Goal: Task Accomplishment & Management: Use online tool/utility

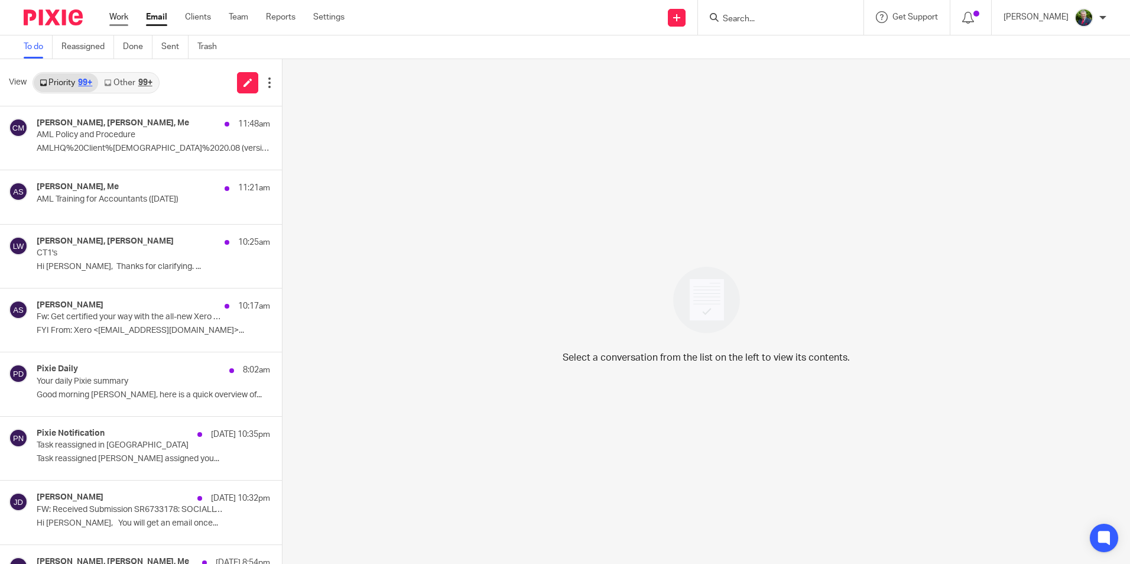
click at [121, 14] on link "Work" at bounding box center [118, 17] width 19 height 12
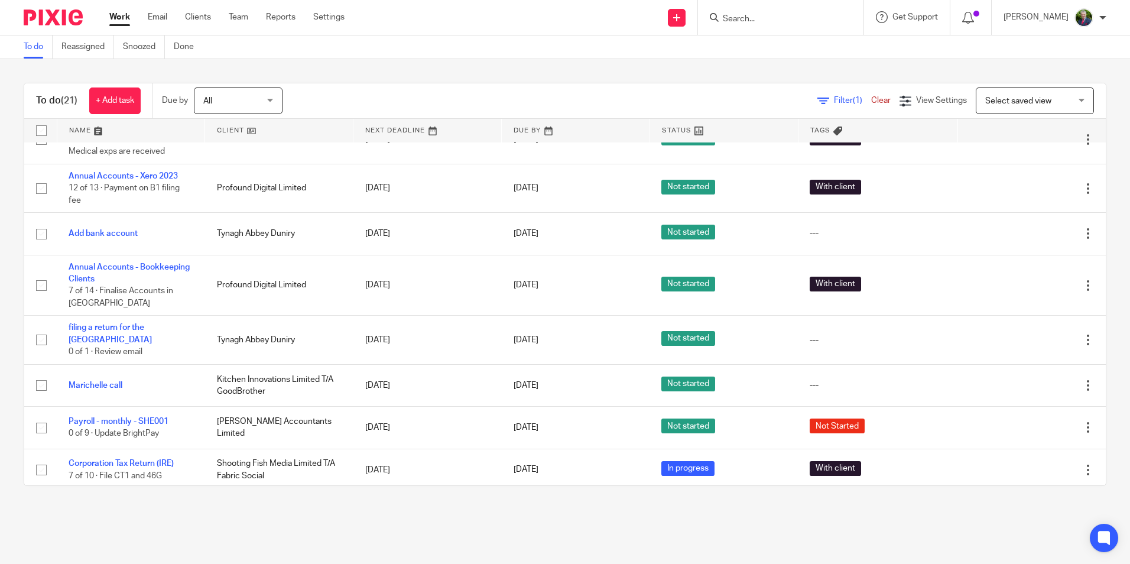
scroll to position [118, 0]
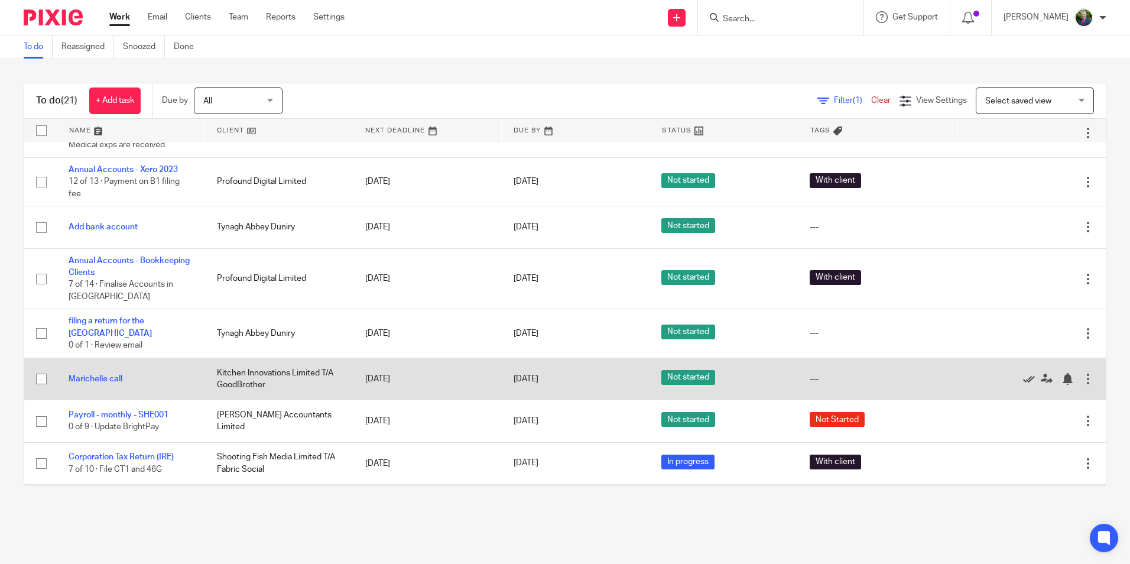
click at [1023, 379] on icon at bounding box center [1029, 379] width 12 height 12
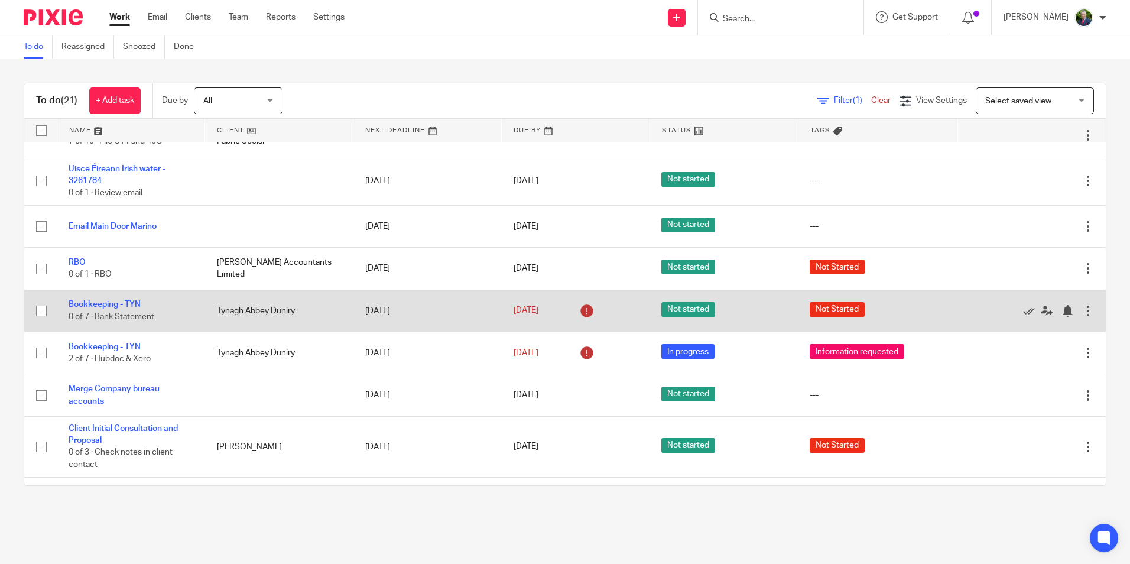
scroll to position [406, 0]
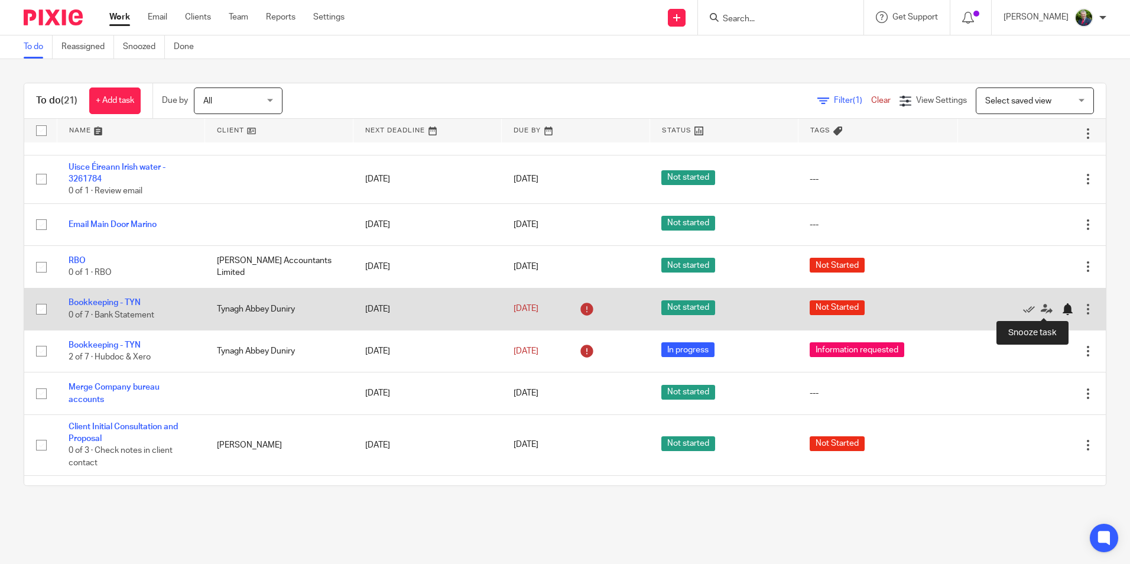
click at [1062, 307] on div at bounding box center [1068, 309] width 12 height 12
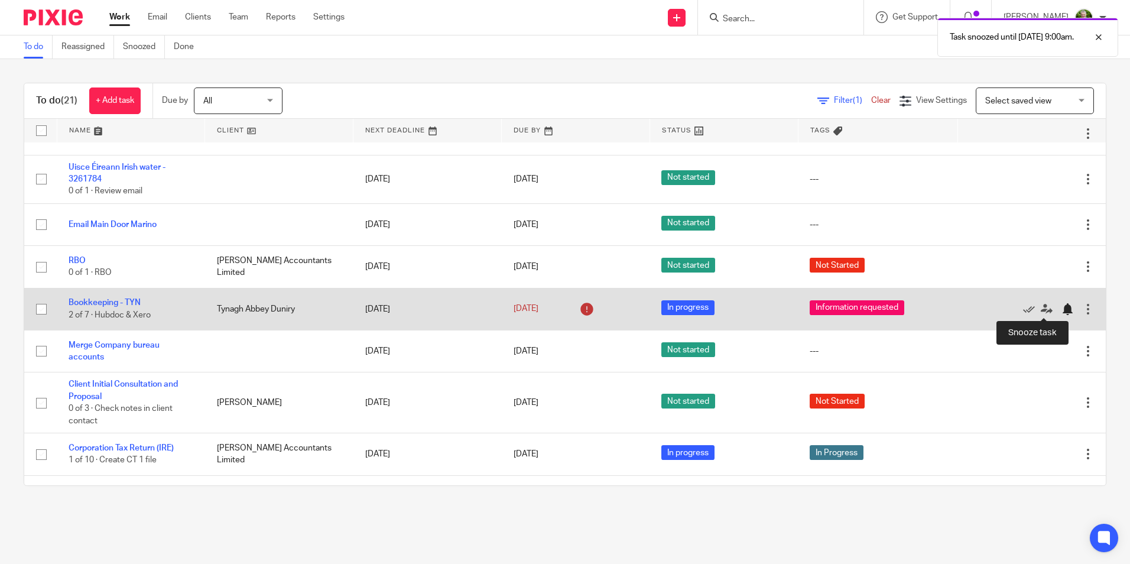
click at [1062, 312] on div at bounding box center [1068, 309] width 12 height 12
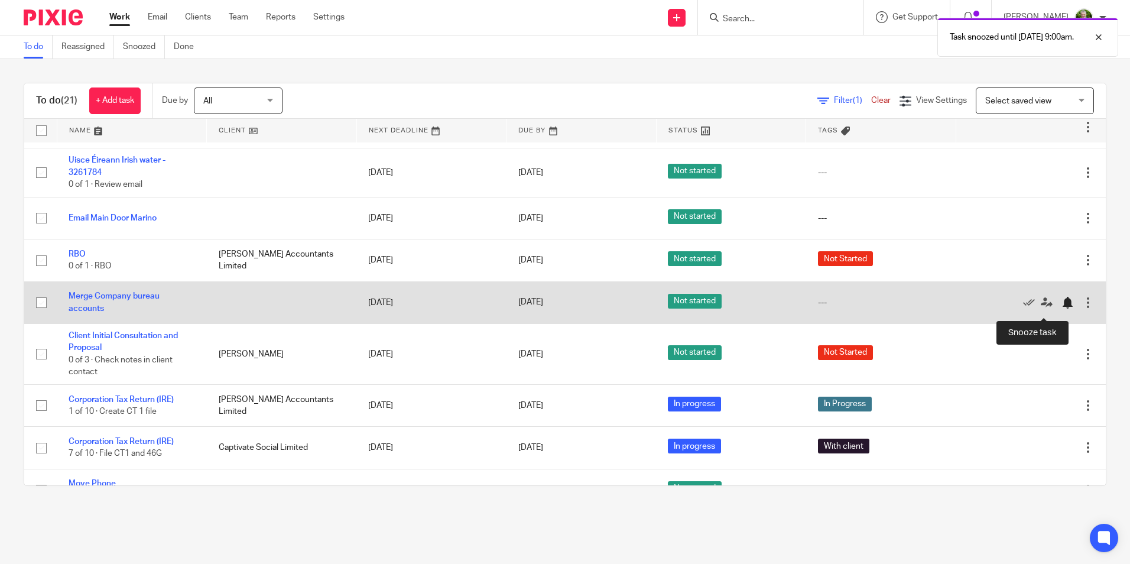
click at [1062, 309] on div at bounding box center [1068, 303] width 12 height 12
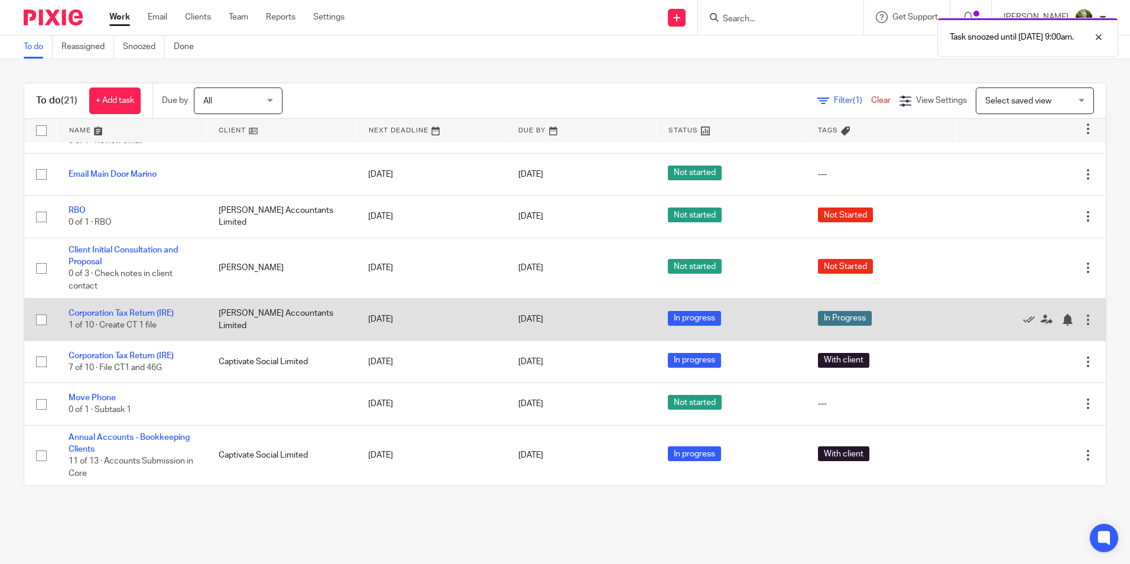
scroll to position [456, 0]
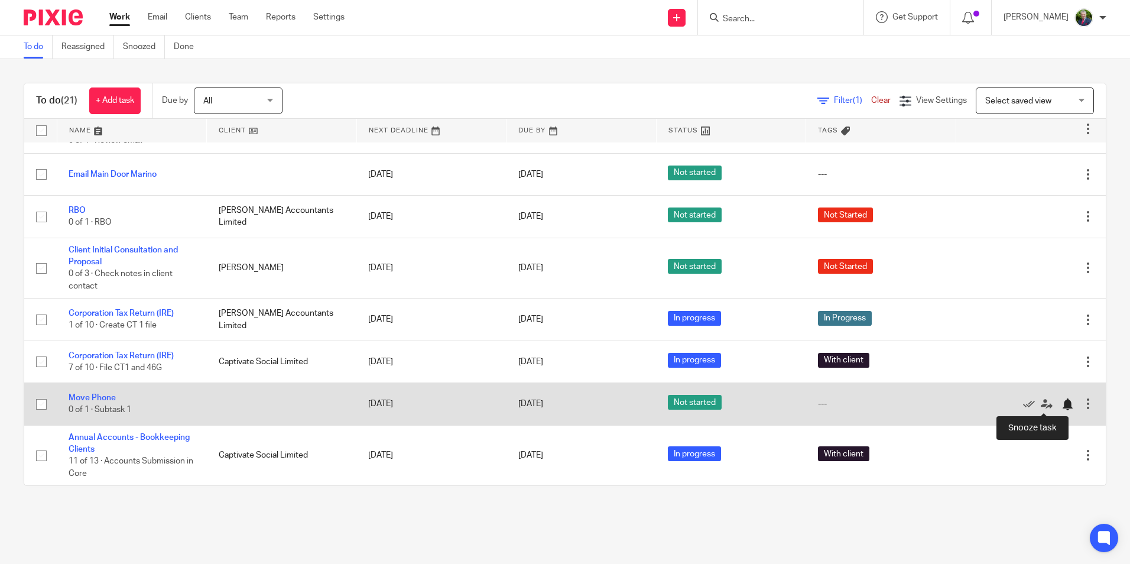
click at [1062, 404] on div at bounding box center [1068, 404] width 12 height 12
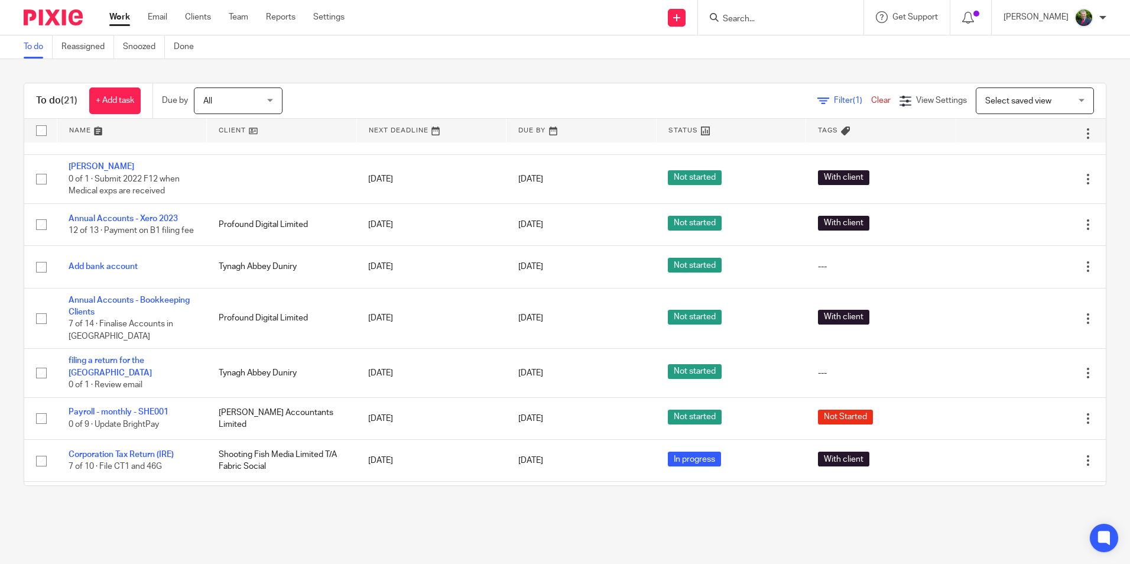
scroll to position [0, 0]
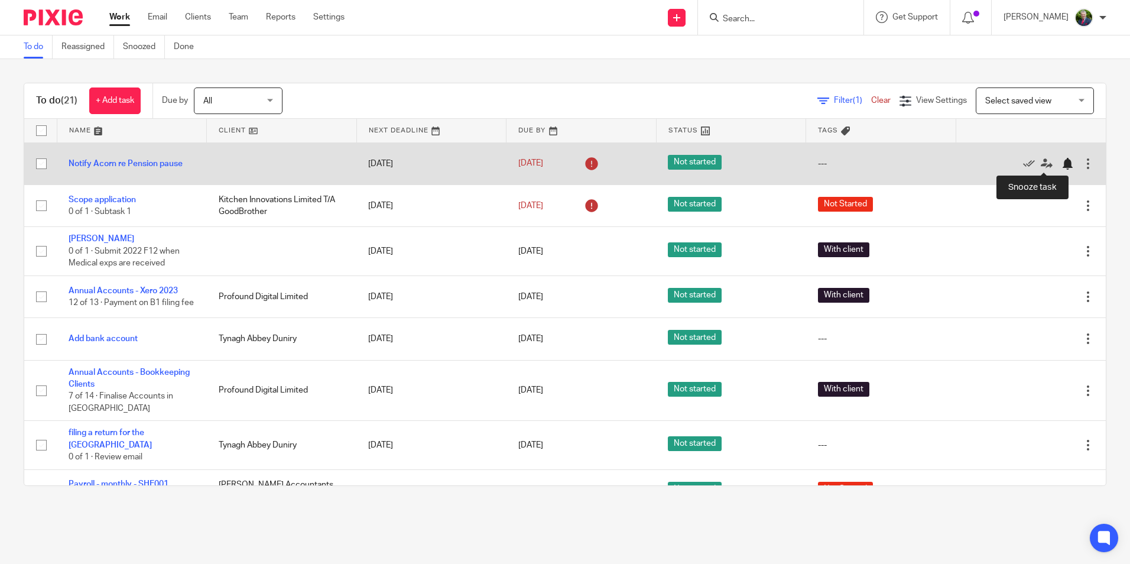
click at [1062, 164] on div at bounding box center [1068, 164] width 12 height 12
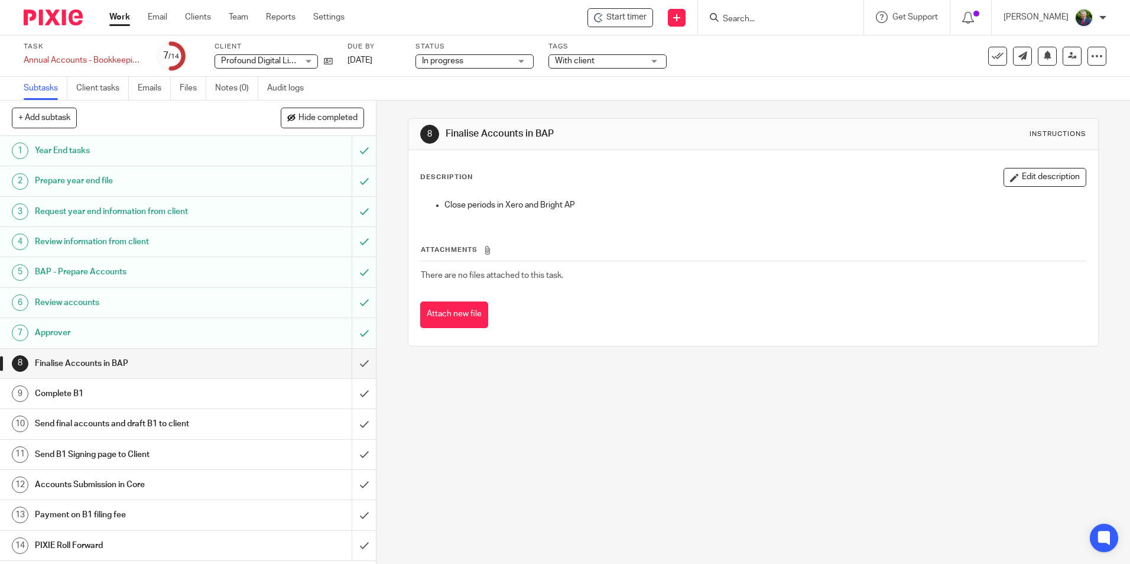
click at [563, 472] on div "8 Finalise Accounts in BAP Instructions Description Edit description Close peri…" at bounding box center [754, 331] width 754 height 463
click at [121, 18] on link "Work" at bounding box center [119, 17] width 21 height 12
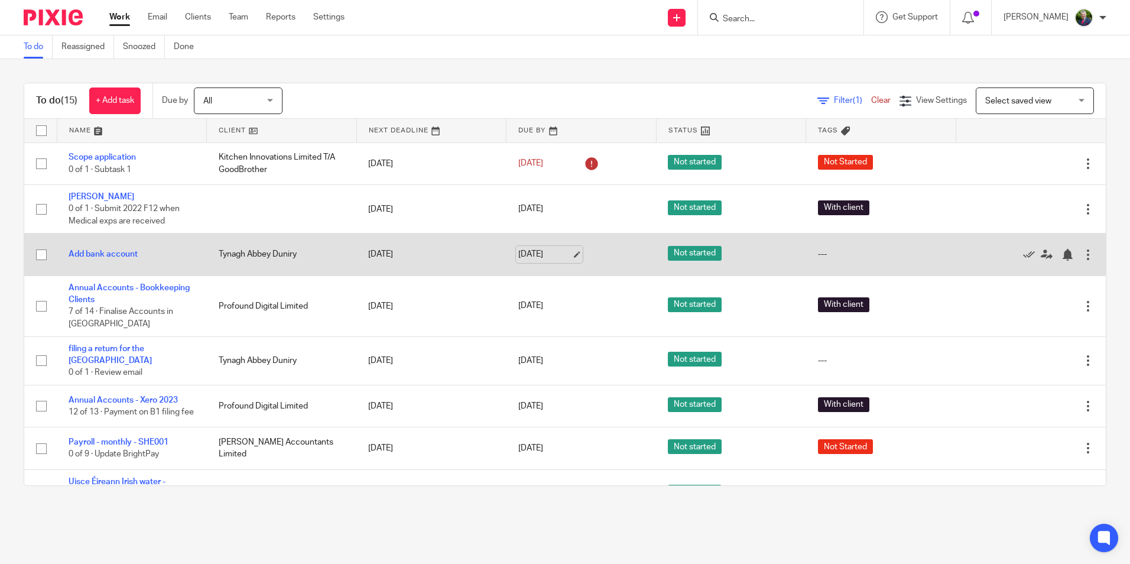
click at [565, 254] on link "[DATE]" at bounding box center [544, 254] width 53 height 12
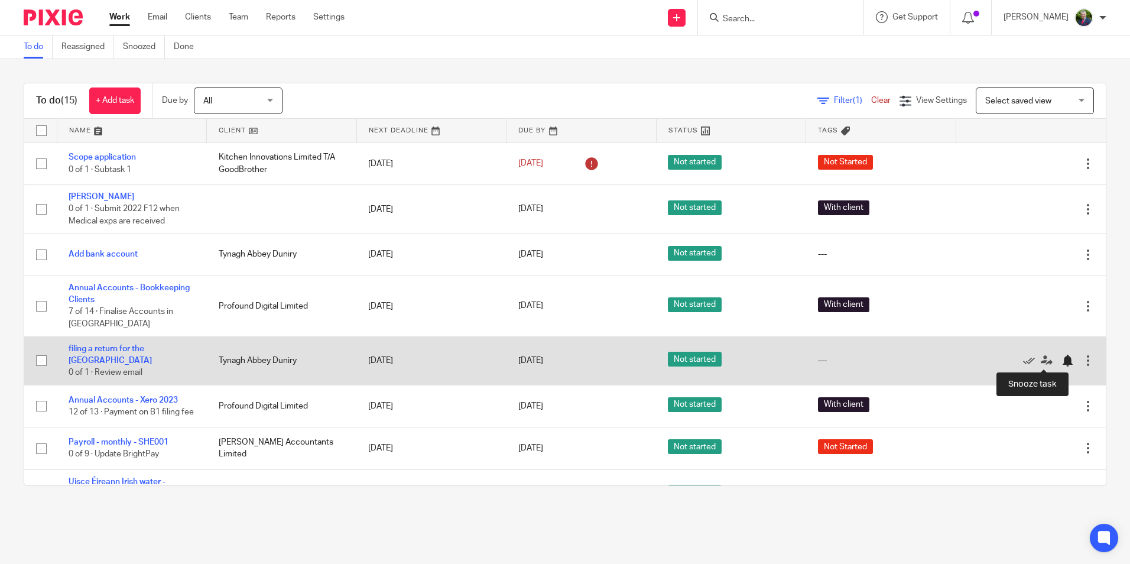
click at [1062, 358] on div at bounding box center [1068, 361] width 12 height 12
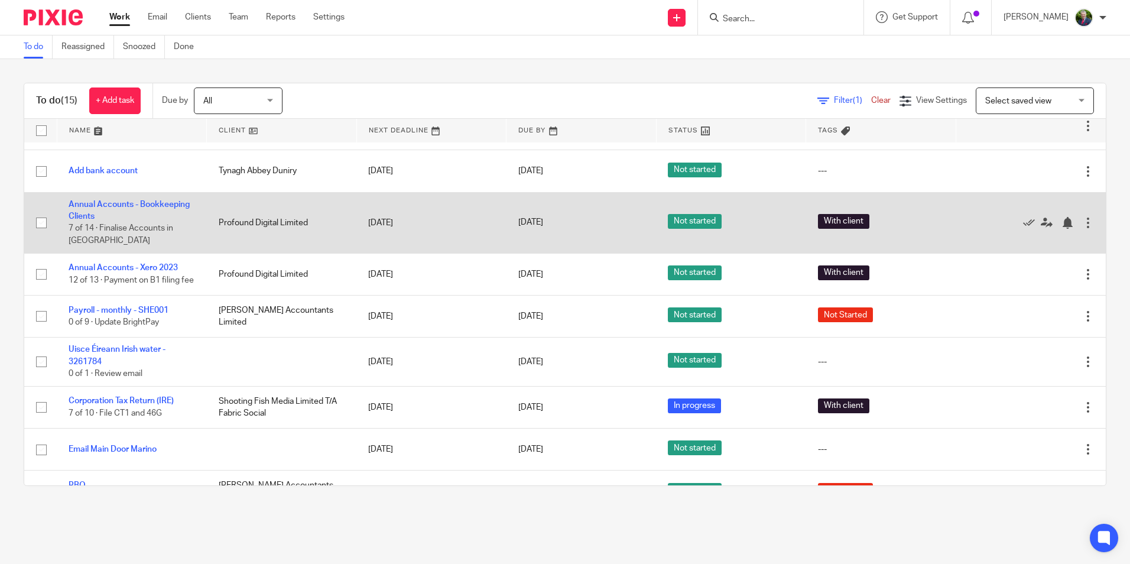
scroll to position [118, 0]
